Goal: Check status: Check status

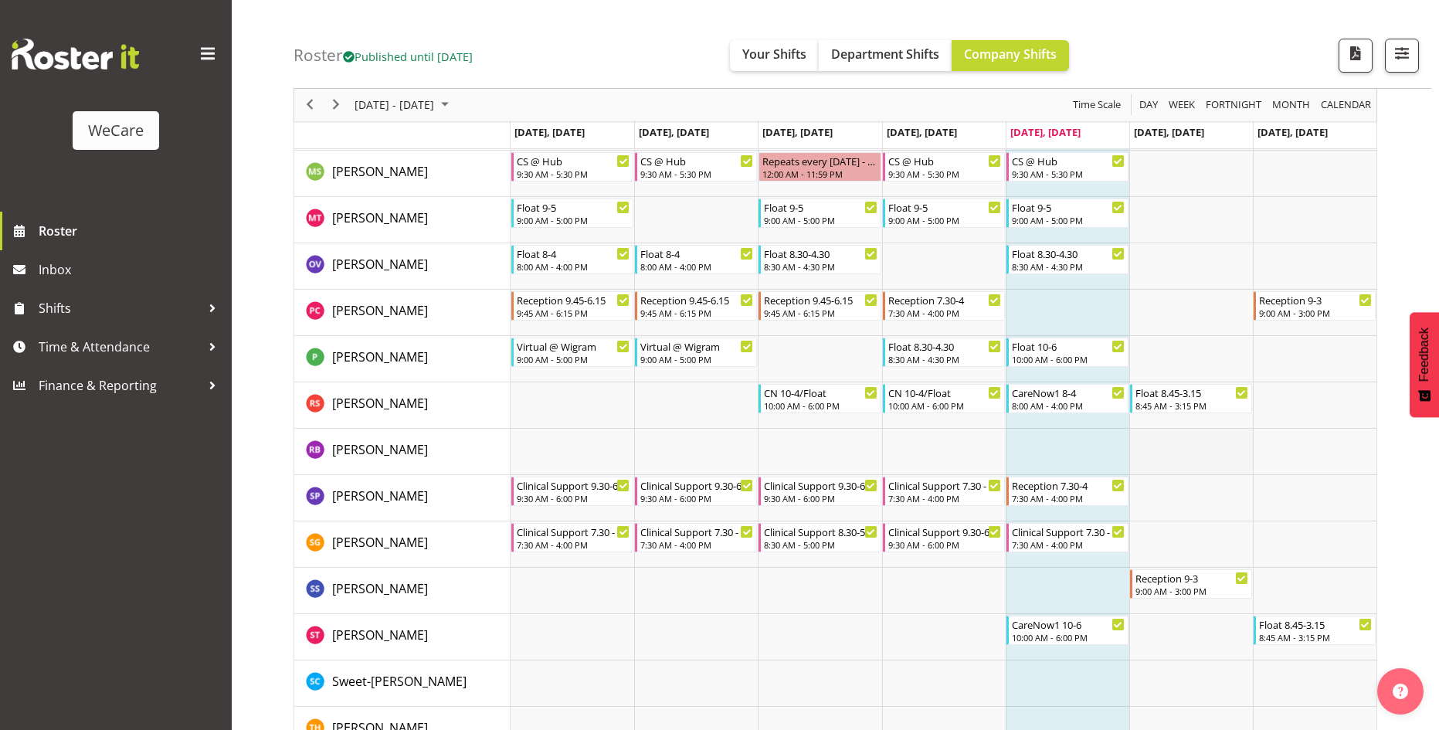
scroll to position [4170, 0]
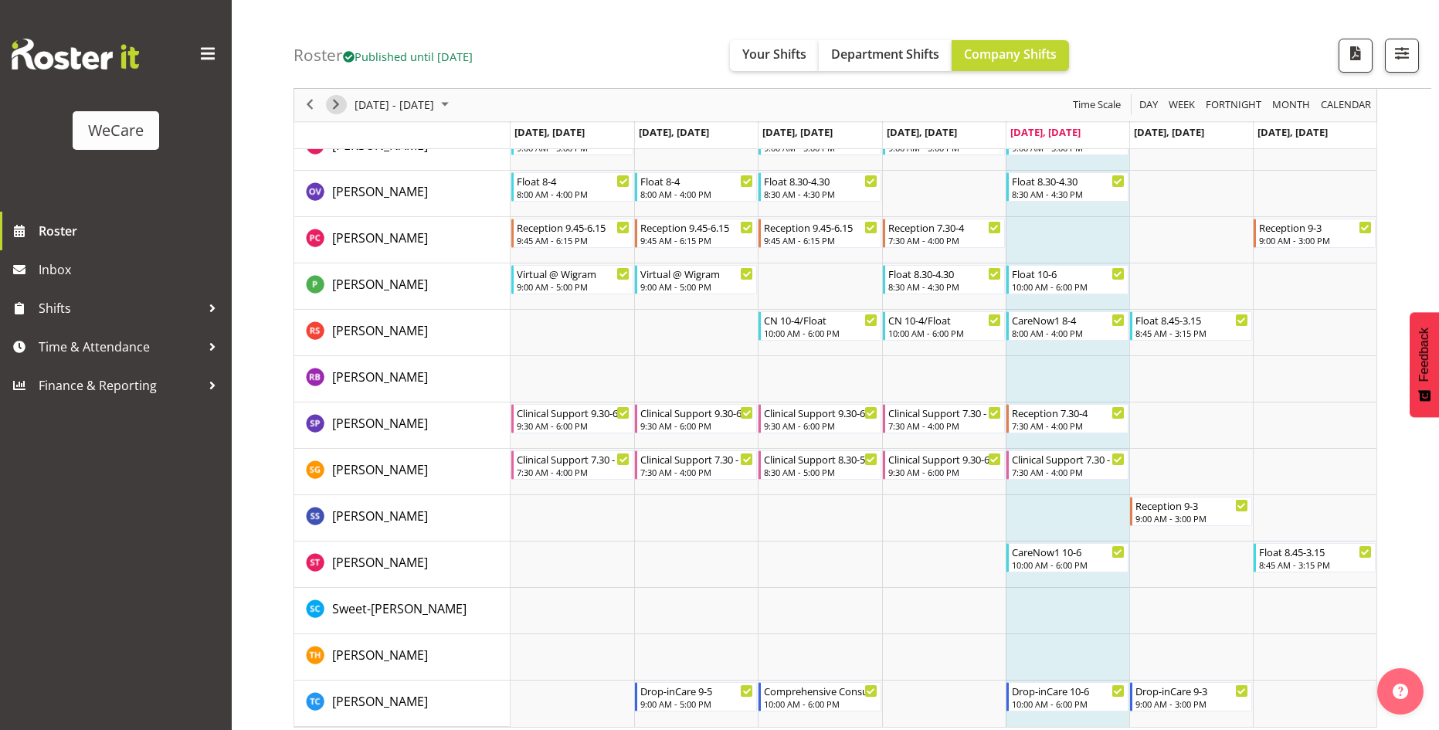
drag, startPoint x: 335, startPoint y: 98, endPoint x: 622, endPoint y: 103, distance: 287.3
click at [335, 98] on span "Next" at bounding box center [336, 105] width 19 height 19
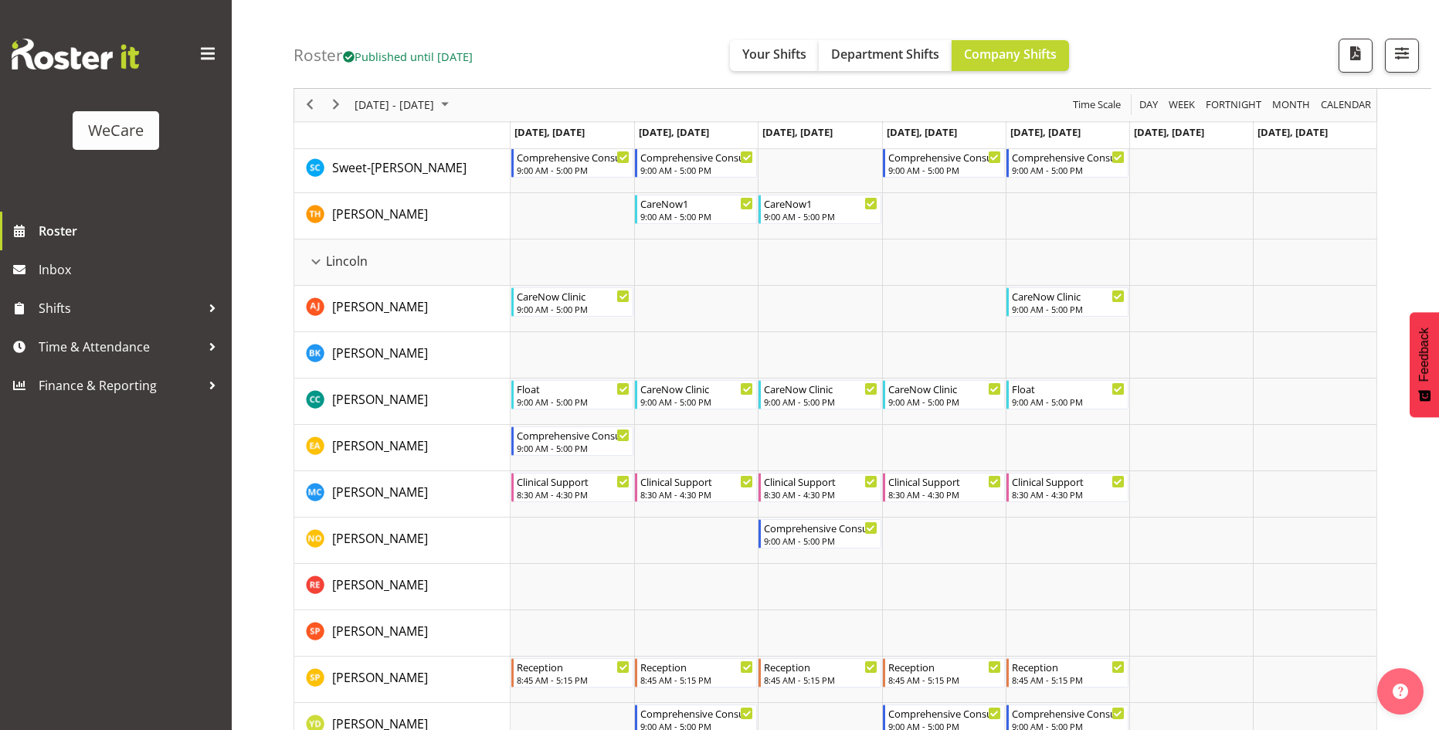
scroll to position [2326, 0]
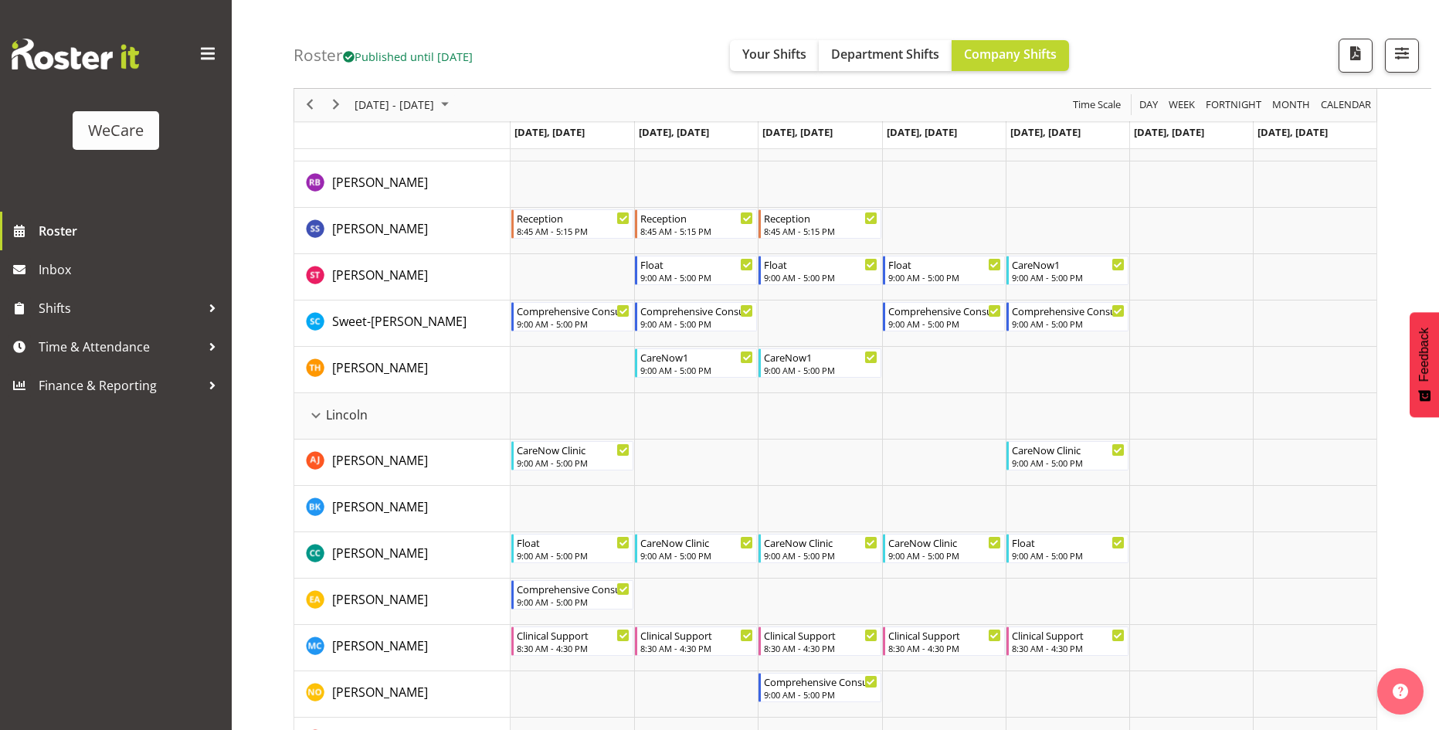
click at [779, 38] on div "Roster Published until [DATE] Your Shifts Department Shifts Company Shifts All …" at bounding box center [861, 44] width 1137 height 89
click at [771, 57] on span "Your Shifts" at bounding box center [774, 54] width 64 height 17
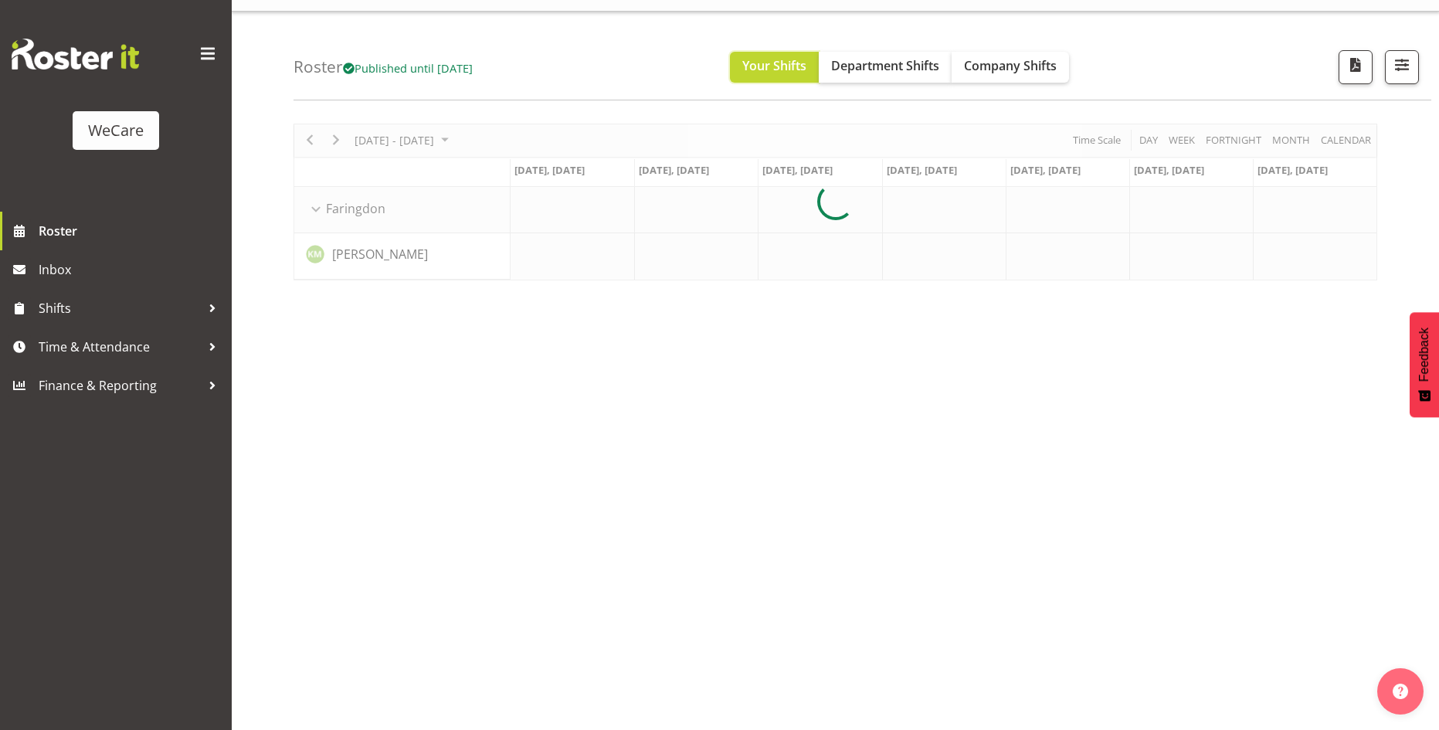
scroll to position [0, 0]
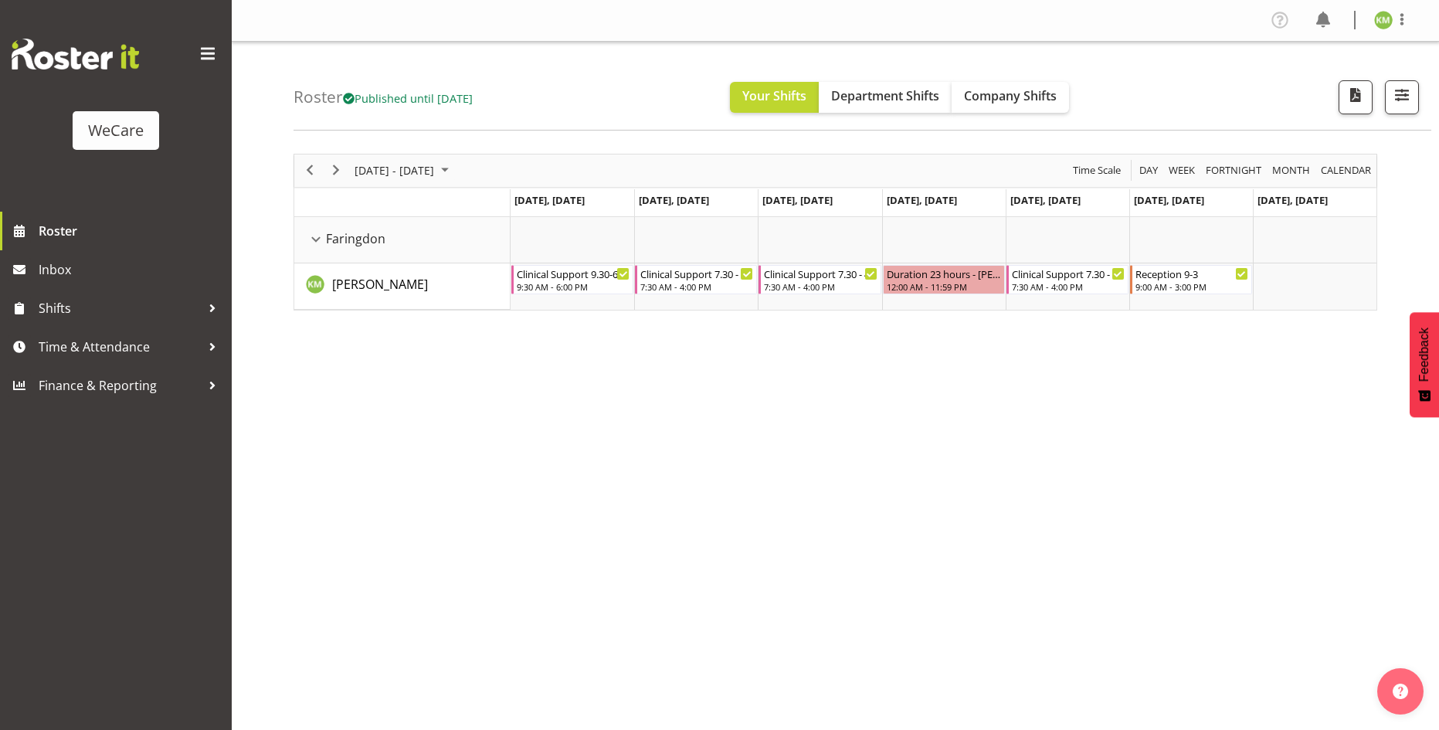
click at [792, 395] on div "[DATE] - [DATE] [DATE] Day Week Fortnight Month calendar Month Agenda Time Scal…" at bounding box center [865, 451] width 1145 height 618
click at [328, 164] on span "Next" at bounding box center [336, 170] width 19 height 19
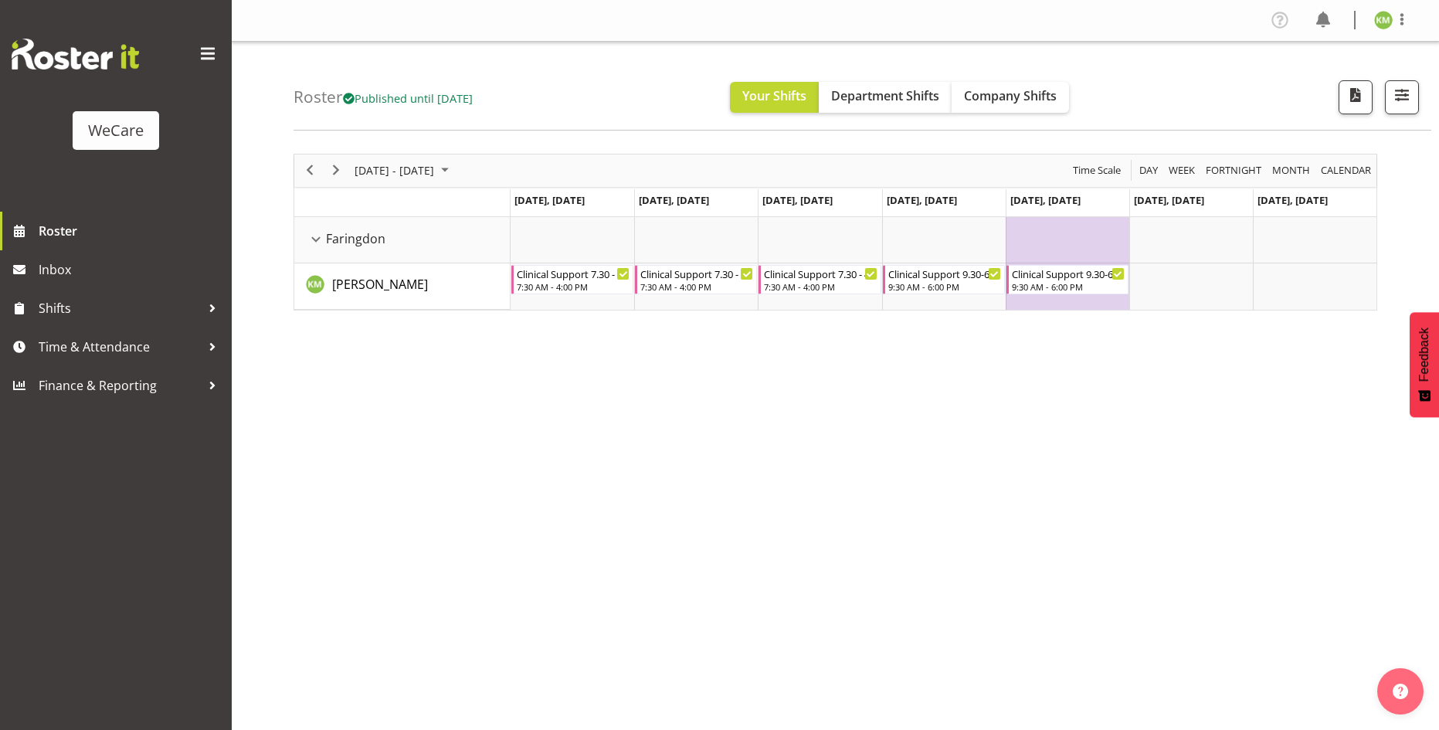
click at [1096, 215] on td "[DATE], [DATE]" at bounding box center [1067, 203] width 124 height 28
click at [1101, 207] on td "[DATE], [DATE]" at bounding box center [1067, 203] width 124 height 28
click at [329, 166] on span "Next" at bounding box center [336, 170] width 19 height 19
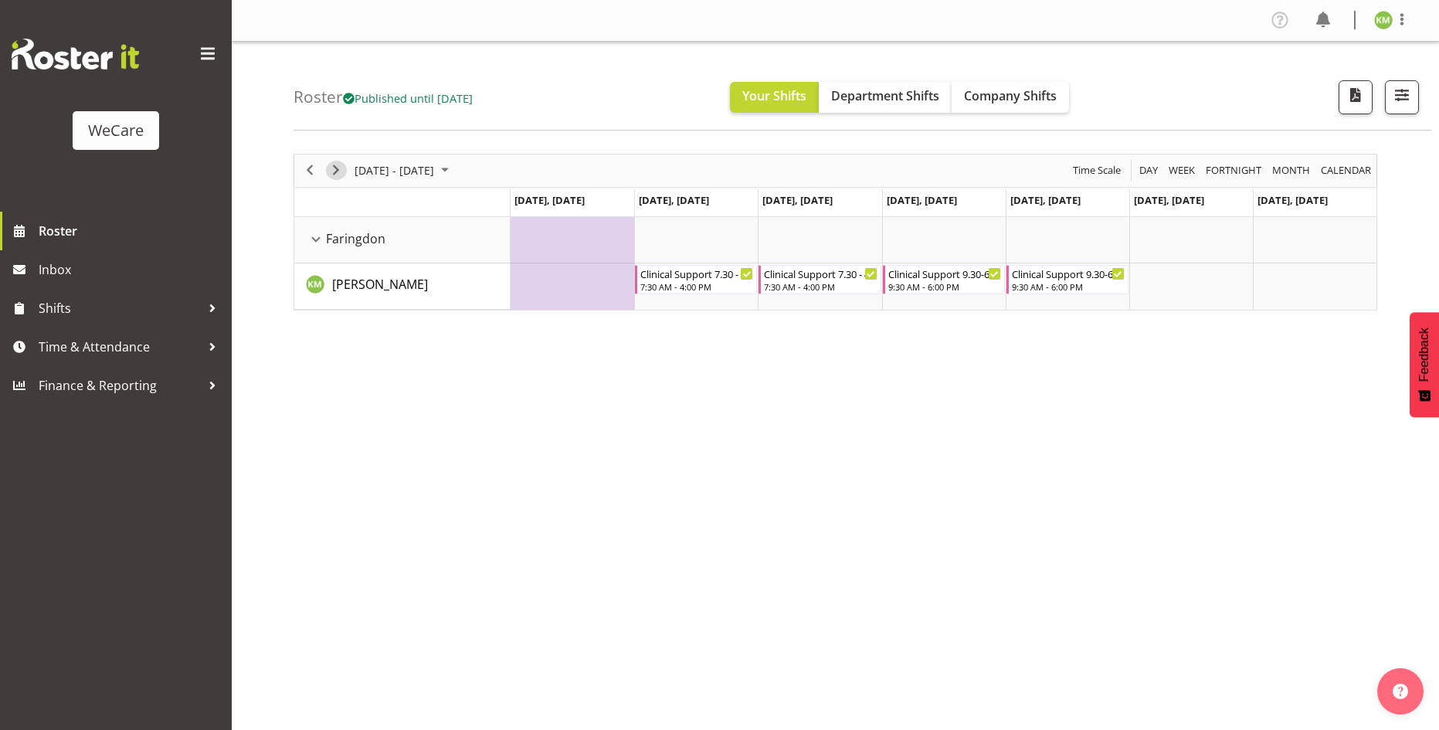
click at [341, 175] on span "Next" at bounding box center [336, 170] width 19 height 19
click at [936, 337] on div "[DATE] - [DATE] [DATE] Day Week Fortnight Month calendar Month Agenda Time Scal…" at bounding box center [865, 451] width 1145 height 618
click at [887, 321] on div "[DATE] - [DATE] [DATE] Day Week Fortnight Month calendar Month Agenda Time Scal…" at bounding box center [865, 451] width 1145 height 618
click at [339, 168] on span "Next" at bounding box center [336, 170] width 19 height 19
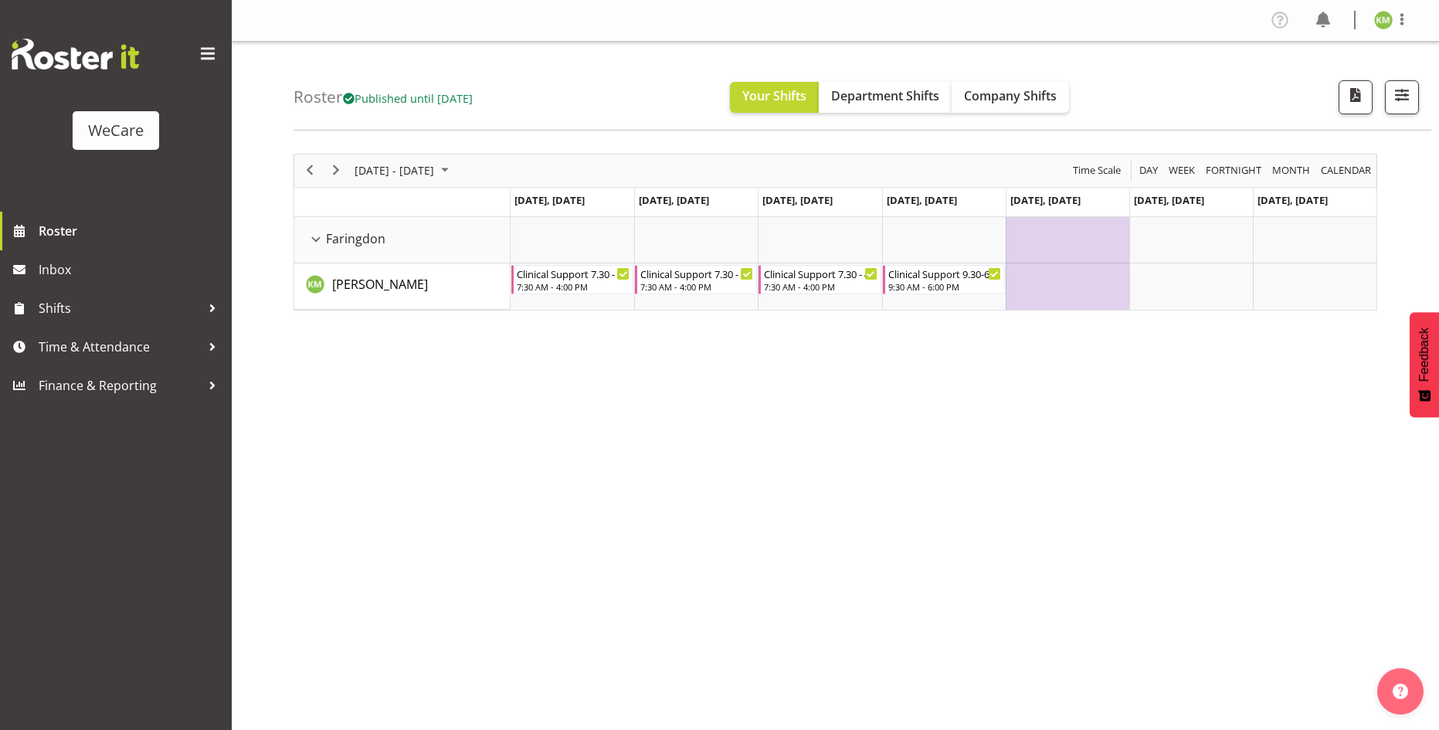
click at [310, 181] on div "previous period" at bounding box center [310, 170] width 26 height 32
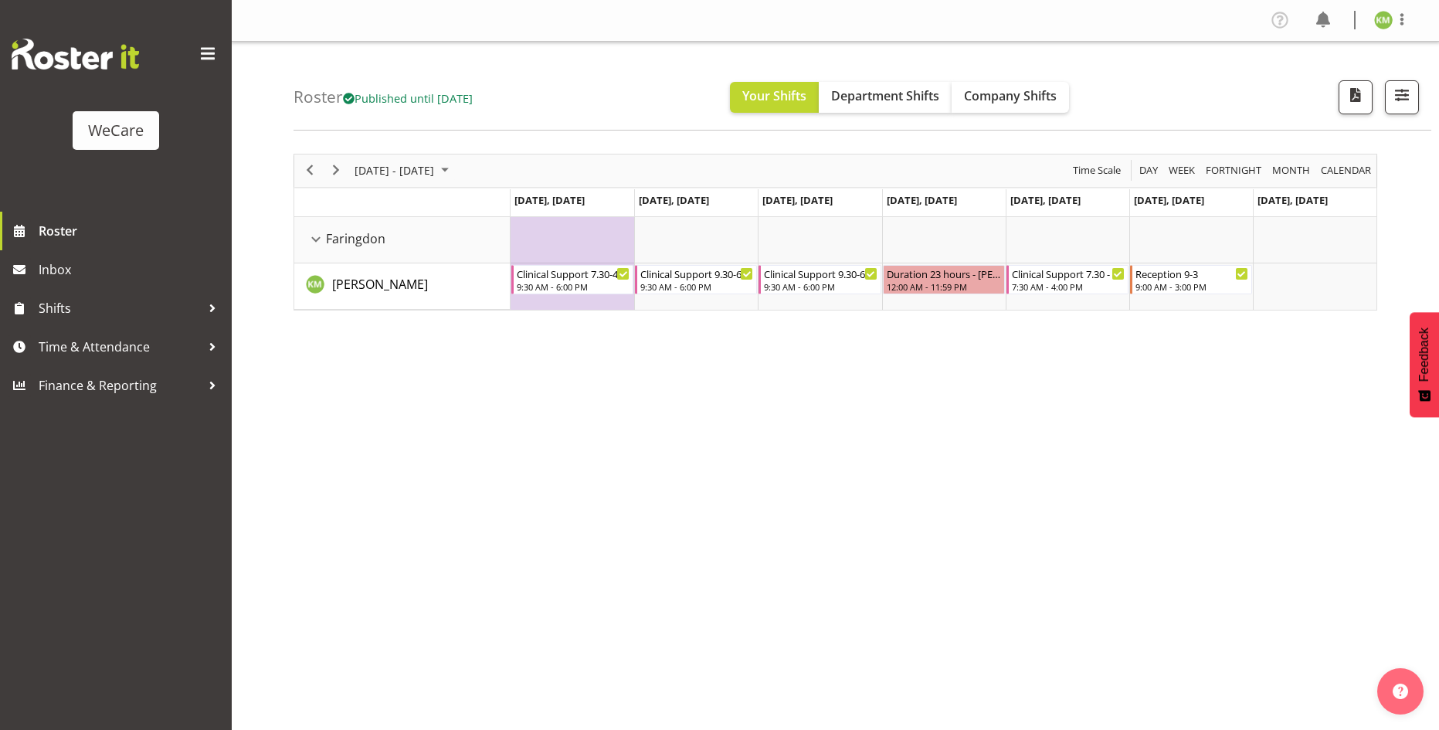
drag, startPoint x: 579, startPoint y: 118, endPoint x: 558, endPoint y: 131, distance: 24.2
click at [578, 121] on div "Roster Published until [DATE] Your Shifts Department Shifts Company Shifts All …" at bounding box center [861, 86] width 1137 height 89
click at [577, 214] on td "[DATE], [DATE]" at bounding box center [572, 203] width 124 height 28
click at [578, 224] on tbody "[DATE], [DATE], [DATE], [DATE], [DATE], [DATE], [DATE], [DATE] Faringdon Kishen…" at bounding box center [835, 249] width 1082 height 120
click at [575, 239] on td "Timeline Week of November 7, 2025" at bounding box center [572, 240] width 124 height 46
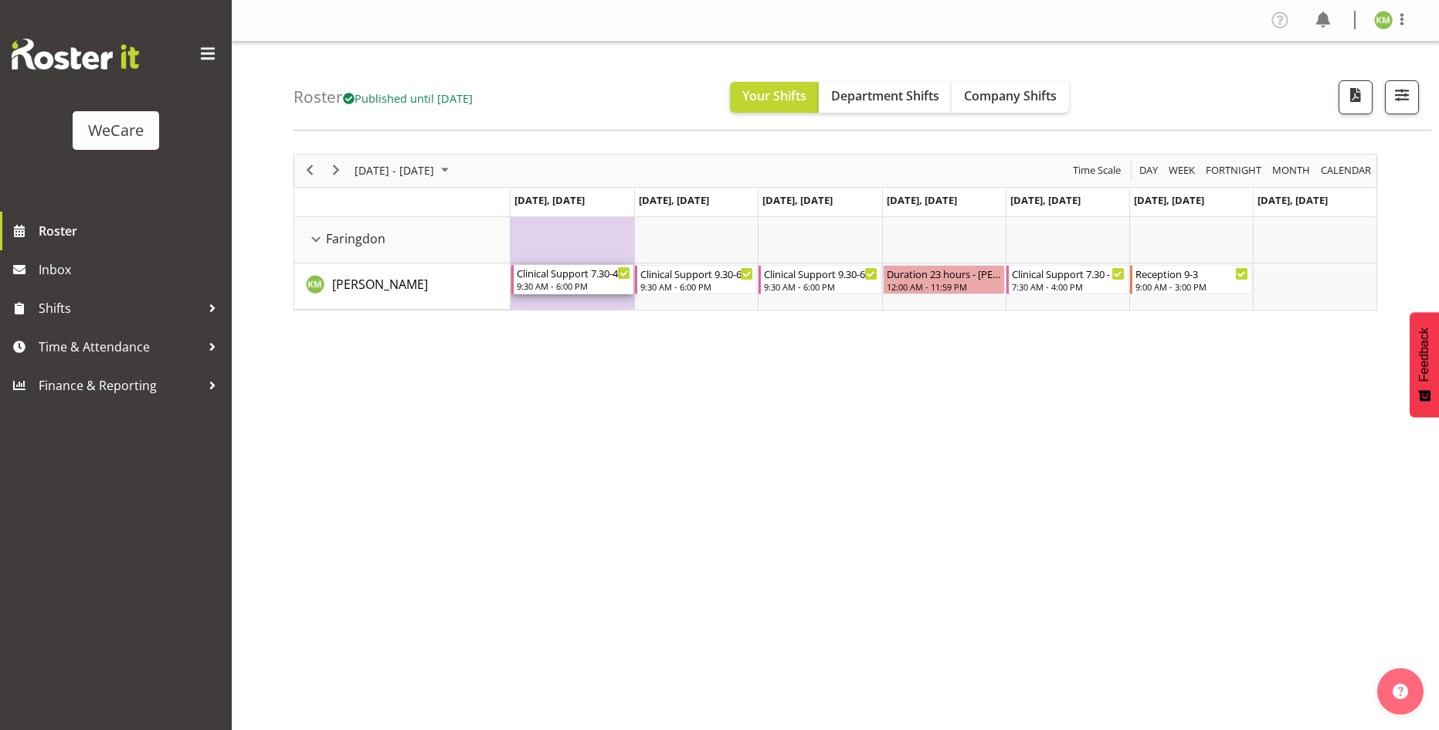
click at [571, 288] on div "9:30 AM - 6:00 PM" at bounding box center [574, 286] width 114 height 12
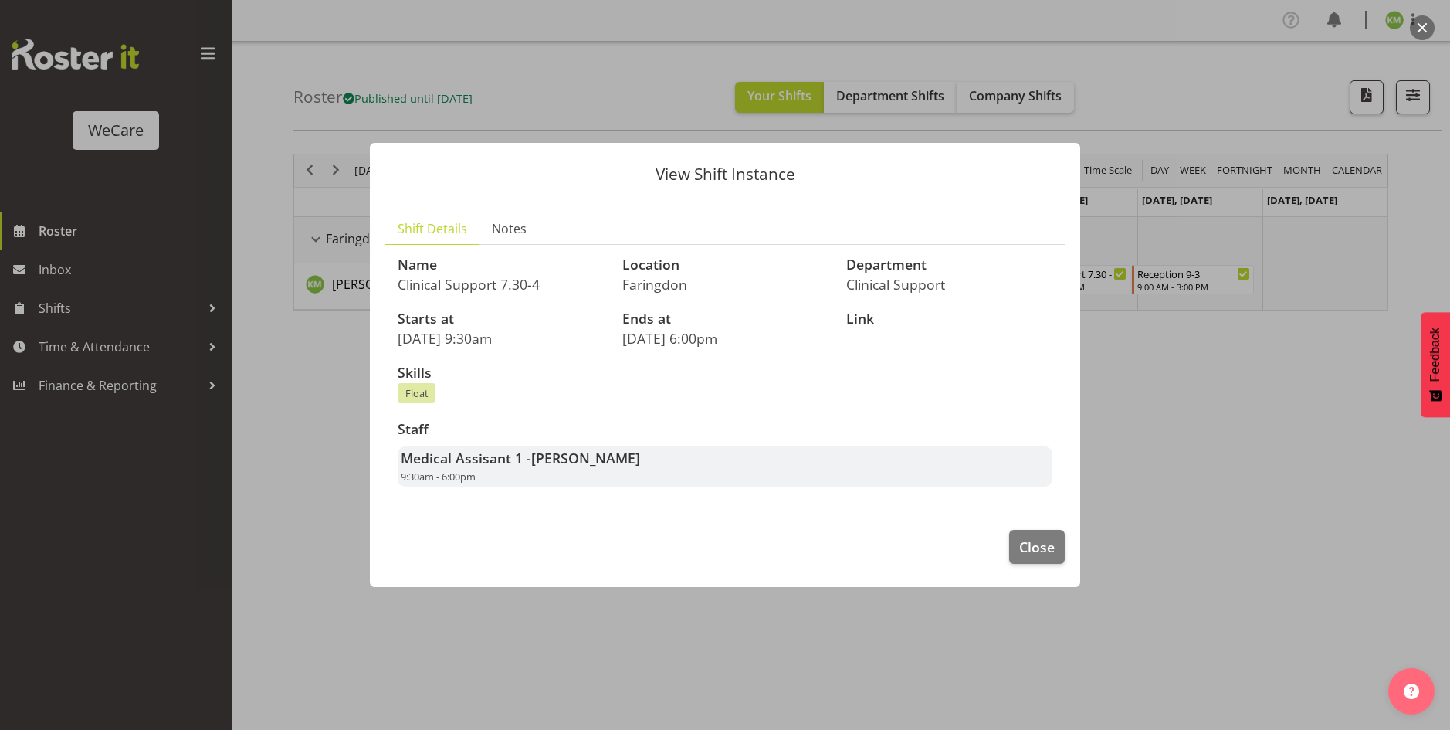
click at [1142, 484] on div at bounding box center [725, 365] width 1450 height 730
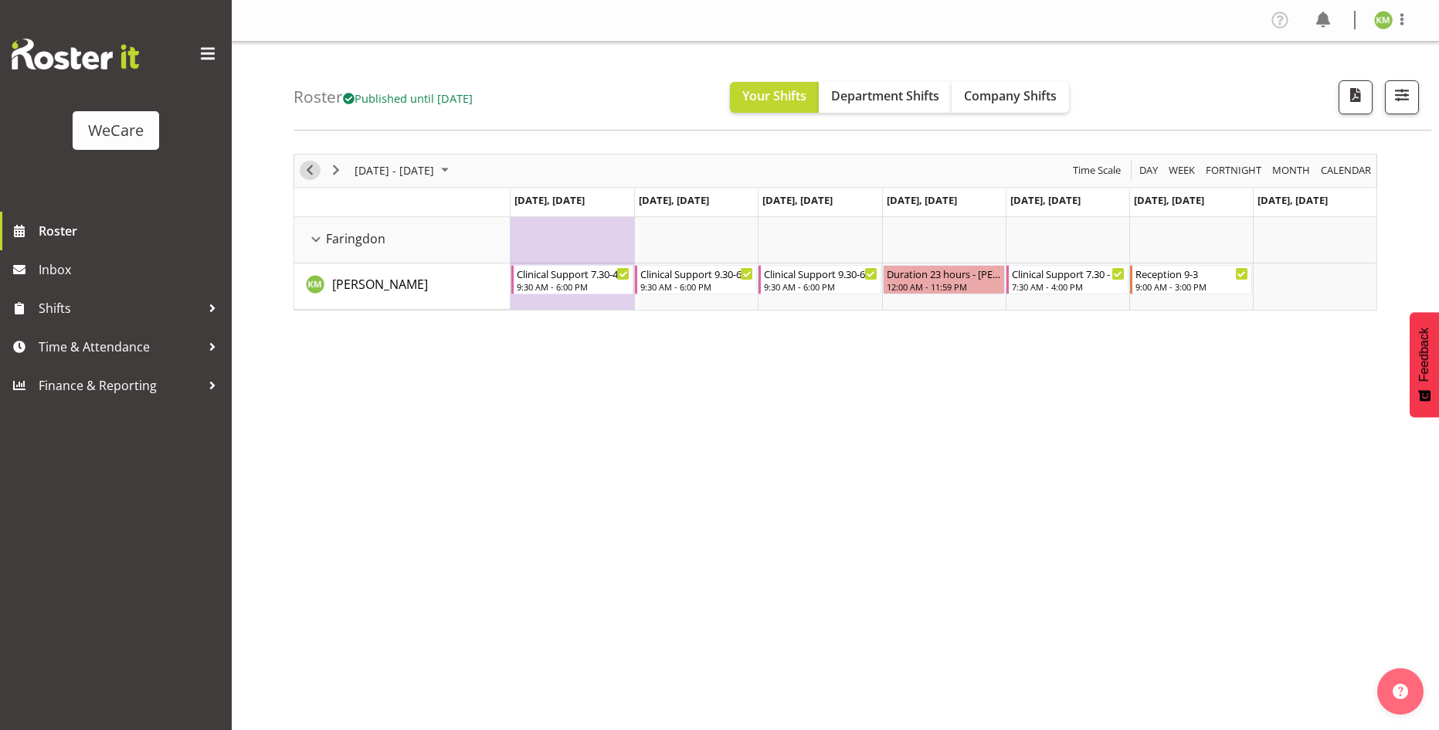
click at [311, 177] on span "Previous" at bounding box center [309, 170] width 19 height 19
click at [336, 162] on span "Next" at bounding box center [336, 170] width 19 height 19
click at [342, 169] on span "Next" at bounding box center [336, 170] width 19 height 19
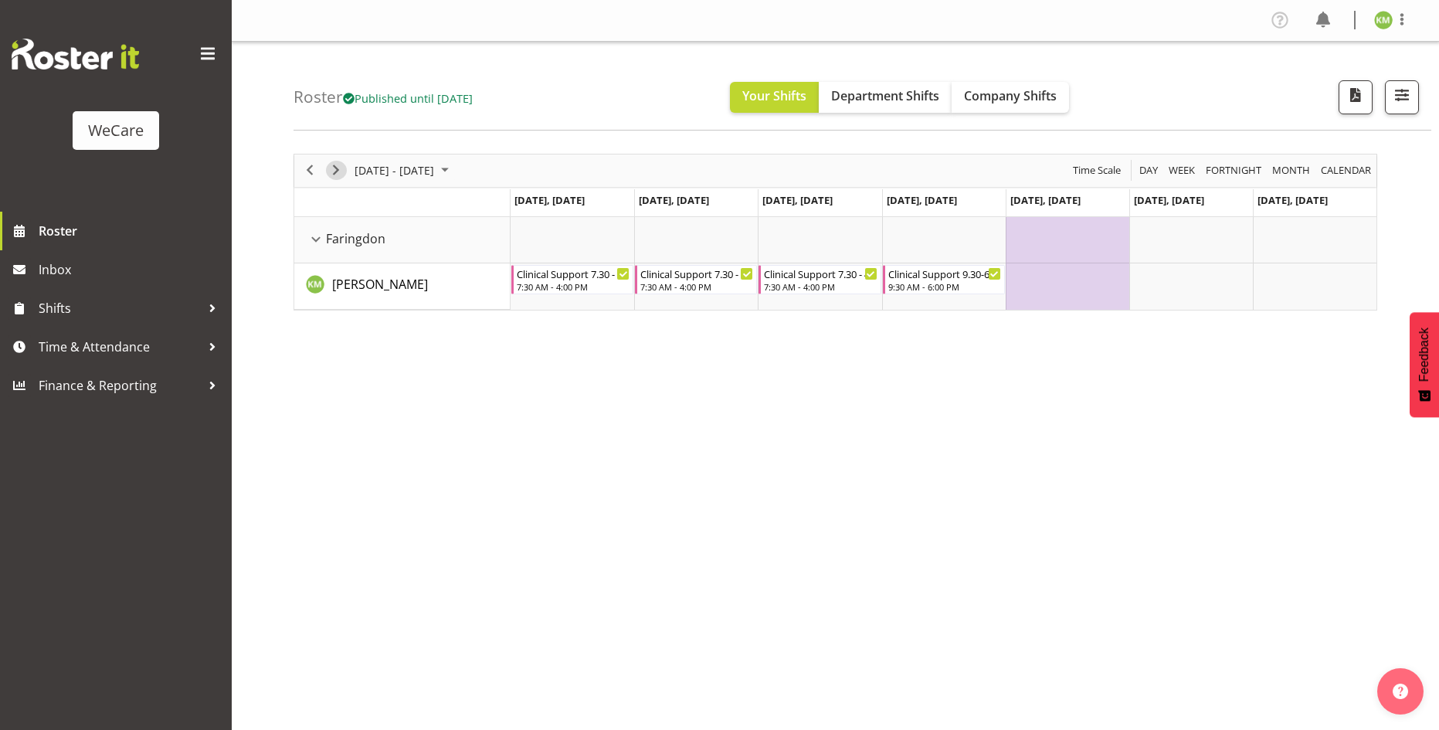
click at [337, 171] on span "Next" at bounding box center [336, 170] width 19 height 19
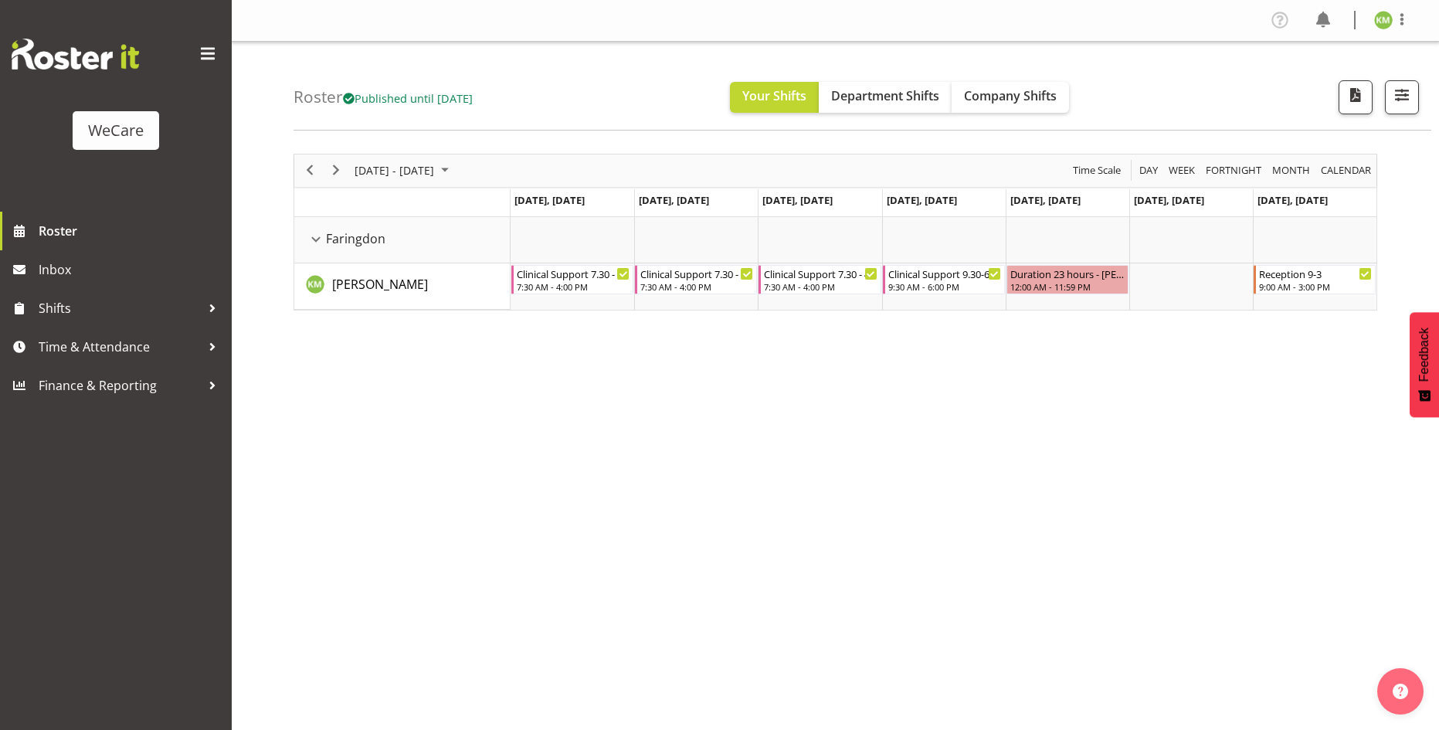
drag, startPoint x: 376, startPoint y: 50, endPoint x: 396, endPoint y: -67, distance: 119.1
